Goal: Contribute content

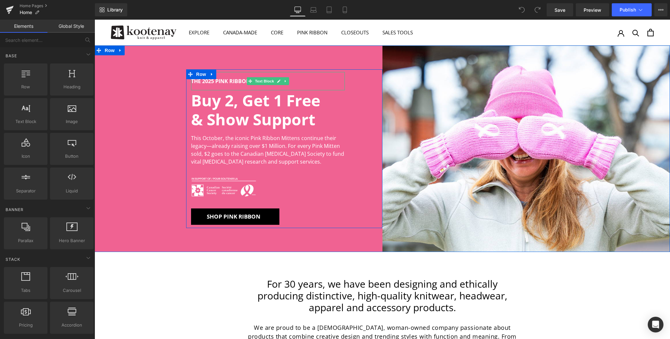
click at [239, 81] on p "THE 2025 PINK RIBBON CAMPAIGN" at bounding box center [268, 81] width 154 height 8
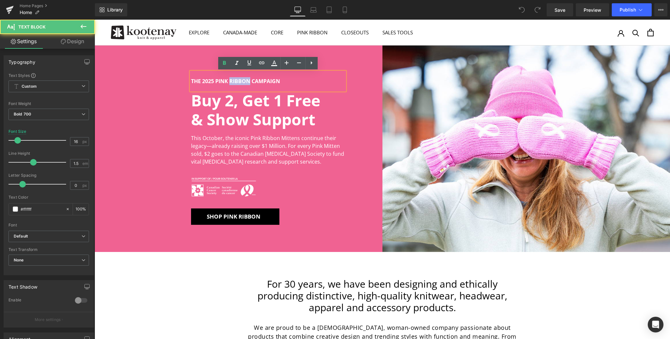
drag, startPoint x: 247, startPoint y: 80, endPoint x: 231, endPoint y: 81, distance: 15.7
click at [231, 81] on p "THE 2025 PINK RIBBON CAMPAIGN" at bounding box center [268, 81] width 154 height 8
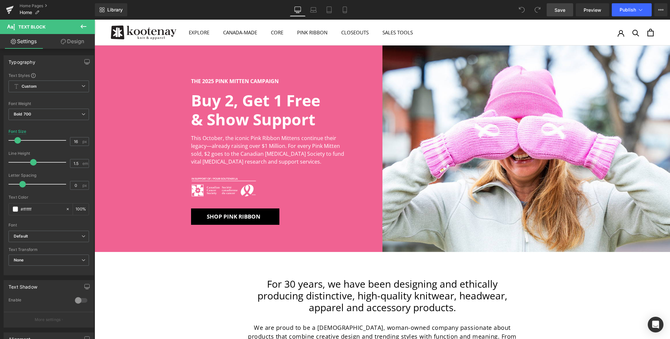
click at [566, 9] on link "Save" at bounding box center [559, 9] width 26 height 13
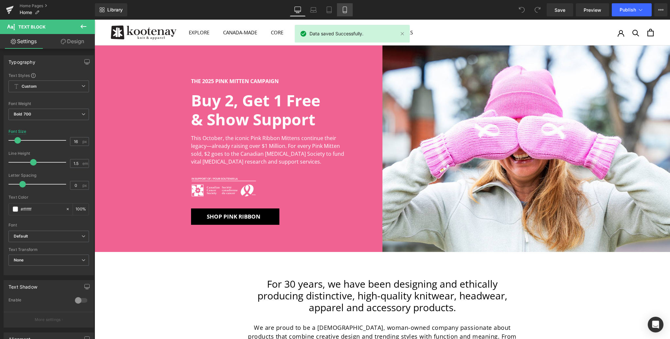
click at [346, 9] on icon at bounding box center [344, 10] width 7 height 7
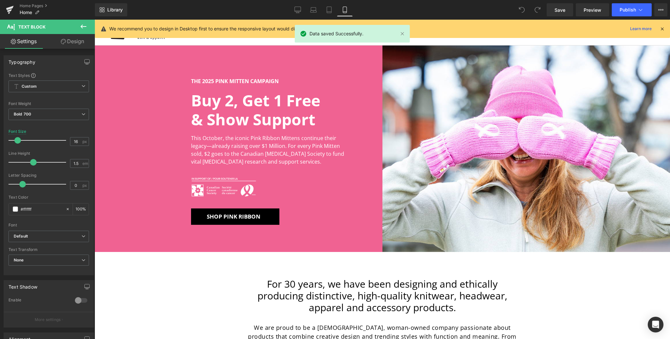
type input "14"
type input "100"
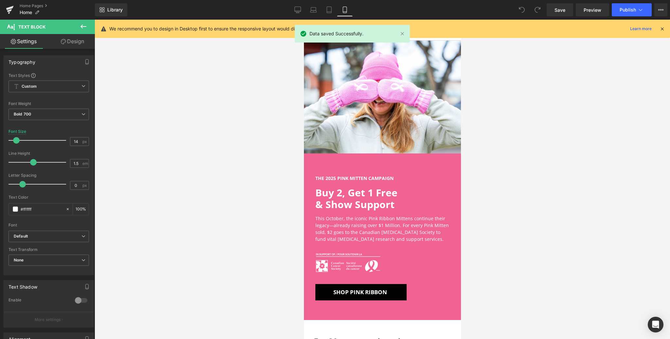
scroll to position [43, 0]
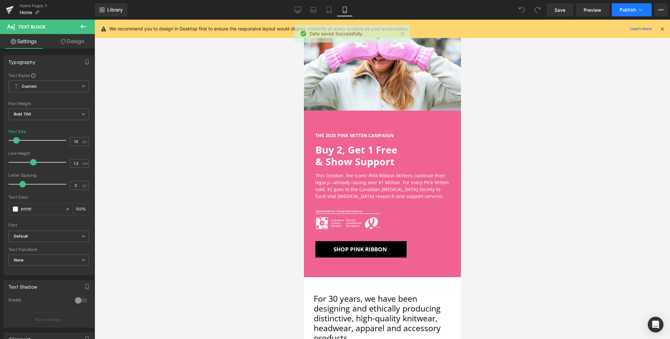
click at [627, 9] on span "Publish" at bounding box center [627, 9] width 16 height 5
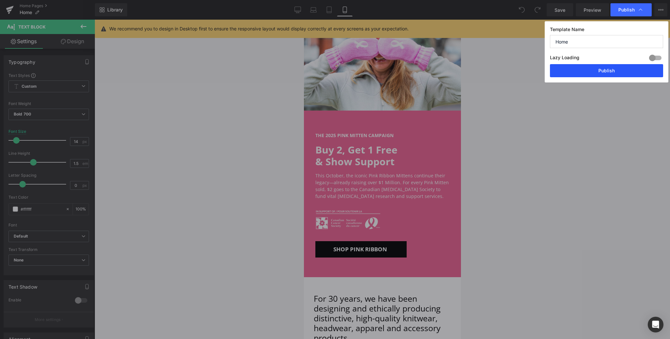
click at [616, 70] on button "Publish" at bounding box center [606, 70] width 113 height 13
